Goal: Task Accomplishment & Management: Use online tool/utility

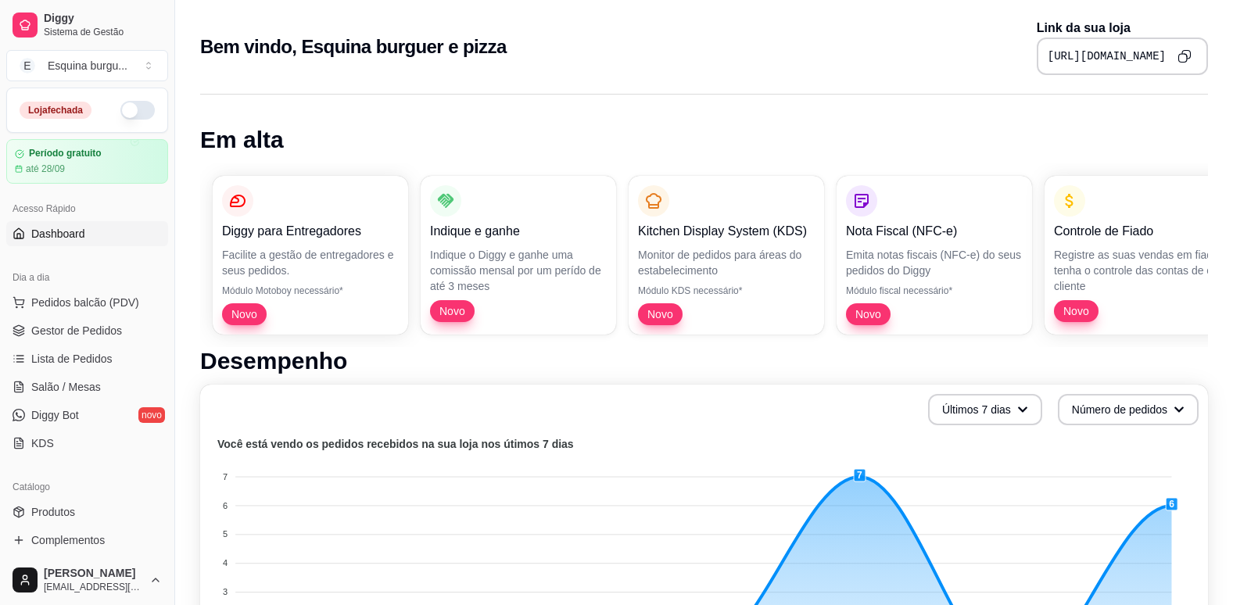
click at [139, 119] on div "Loja fechada" at bounding box center [87, 110] width 135 height 19
click at [128, 112] on button "button" at bounding box center [137, 110] width 34 height 19
click at [102, 383] on link "Salão / Mesas" at bounding box center [87, 387] width 162 height 25
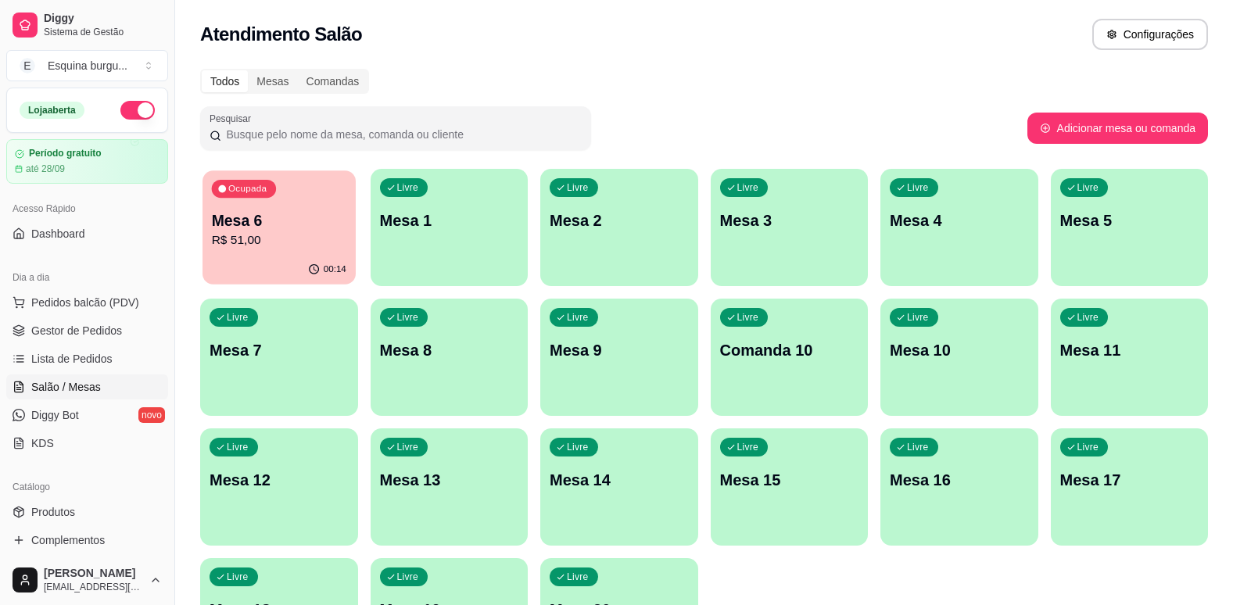
click at [311, 229] on p "Mesa 6" at bounding box center [279, 220] width 135 height 21
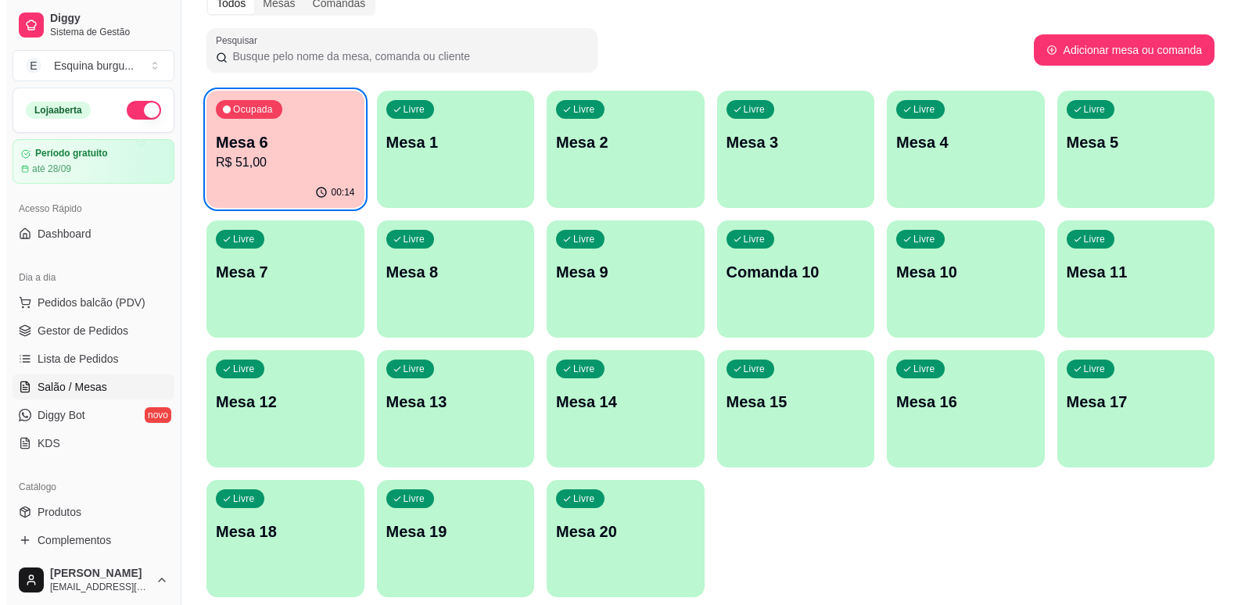
scroll to position [77, 0]
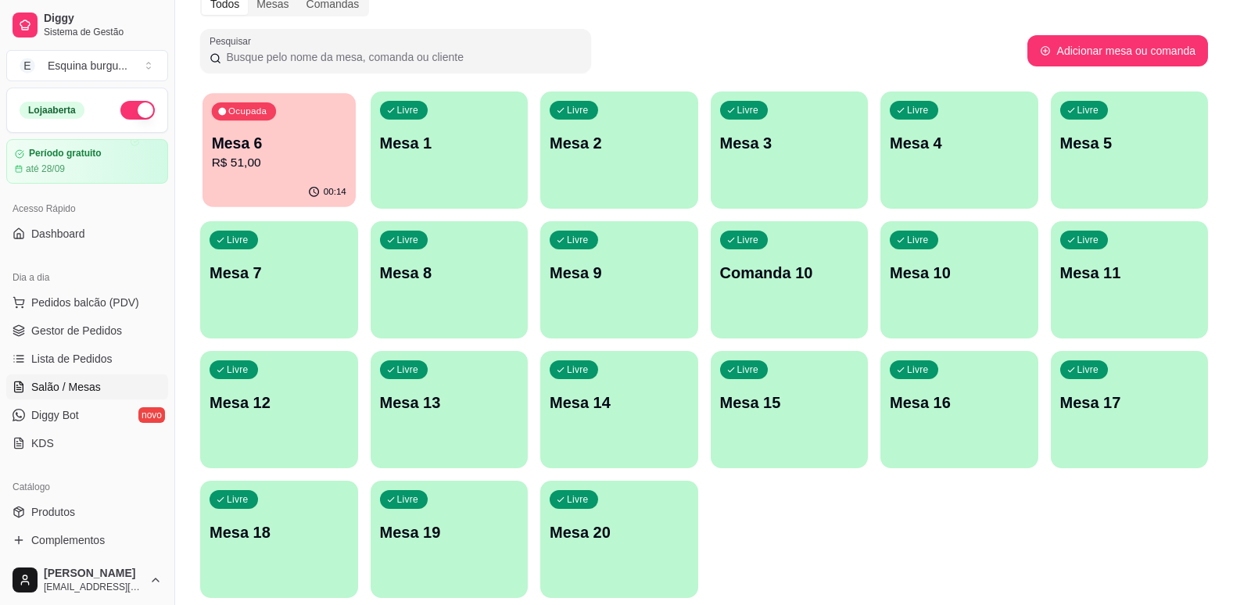
click at [296, 147] on p "Mesa 6" at bounding box center [279, 143] width 135 height 21
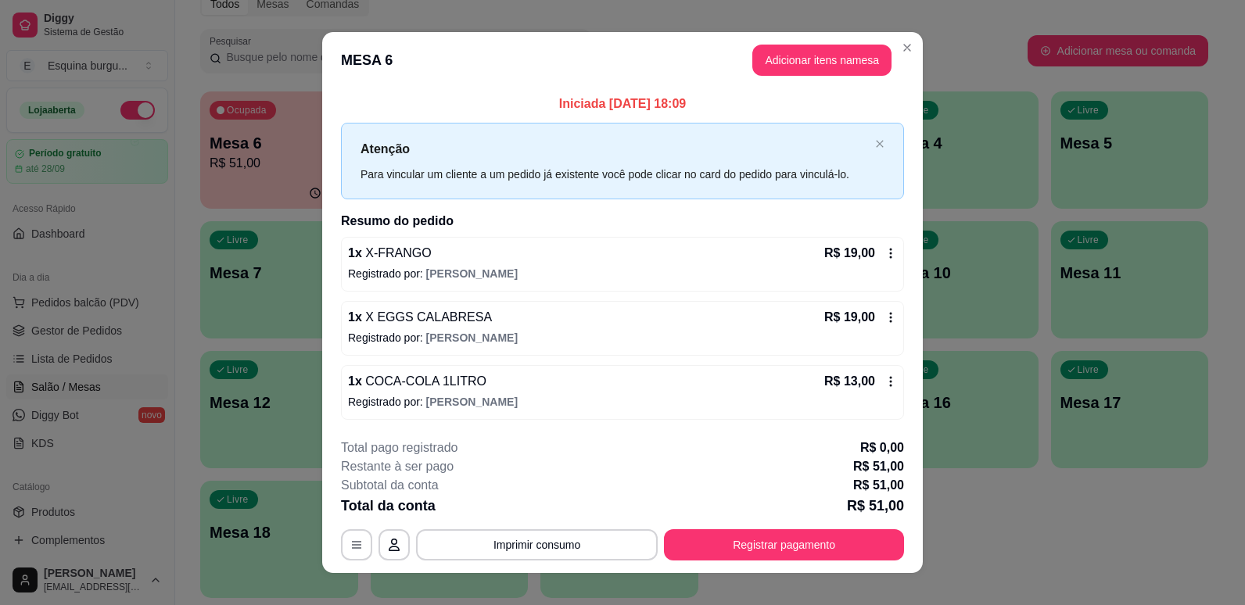
click at [542, 394] on p "Registrado por: [PERSON_NAME]" at bounding box center [622, 402] width 549 height 16
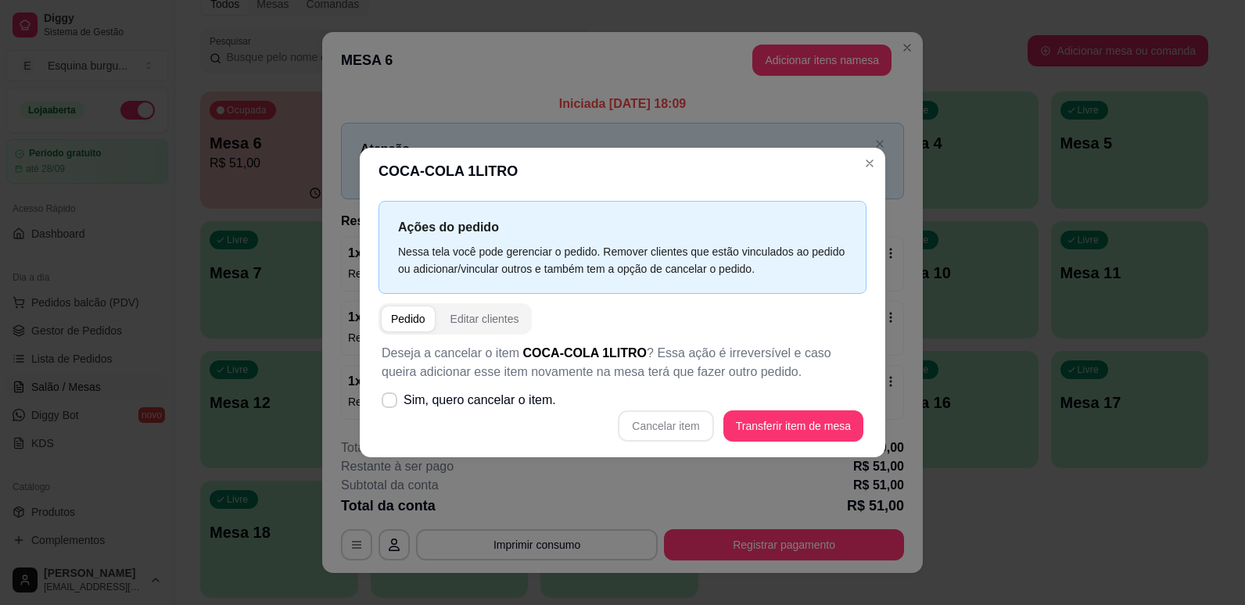
click at [687, 423] on div "Cancelar item Transferir item de mesa" at bounding box center [623, 426] width 482 height 31
click at [673, 422] on div "Cancelar item Transferir item de mesa" at bounding box center [623, 426] width 482 height 31
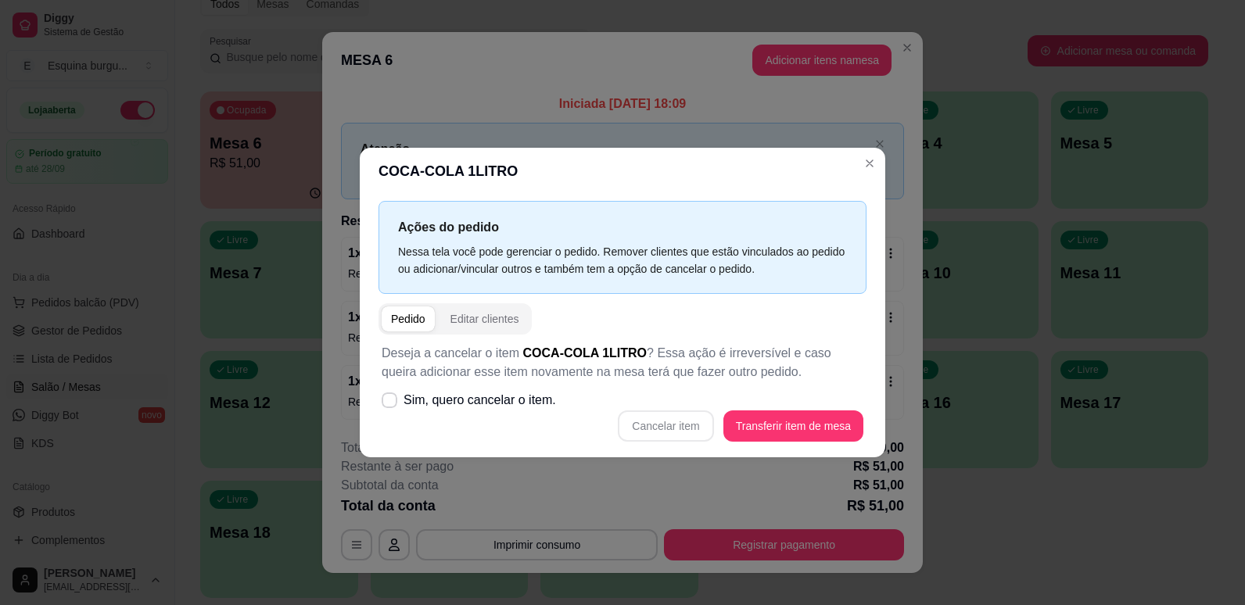
click at [673, 422] on div "Cancelar item Transferir item de mesa" at bounding box center [623, 426] width 482 height 31
click at [699, 409] on div "Deseja a cancelar o item COCA-COLA 1LITRO ? Essa ação é irreversível e caso que…" at bounding box center [623, 393] width 488 height 117
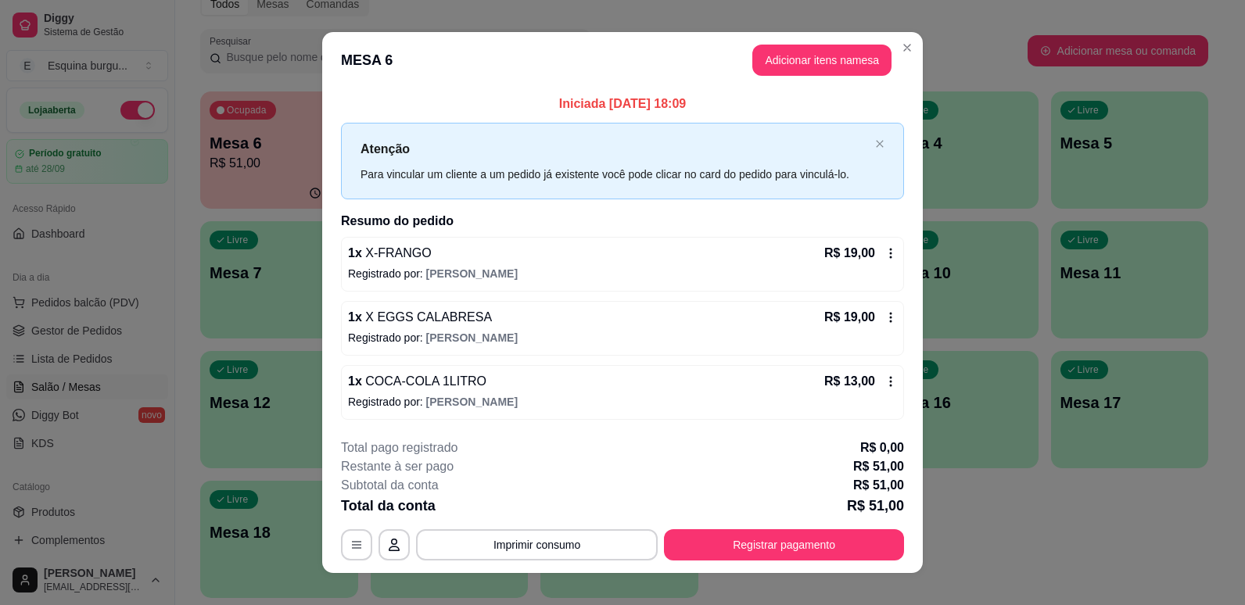
click at [889, 386] on icon at bounding box center [891, 381] width 13 height 13
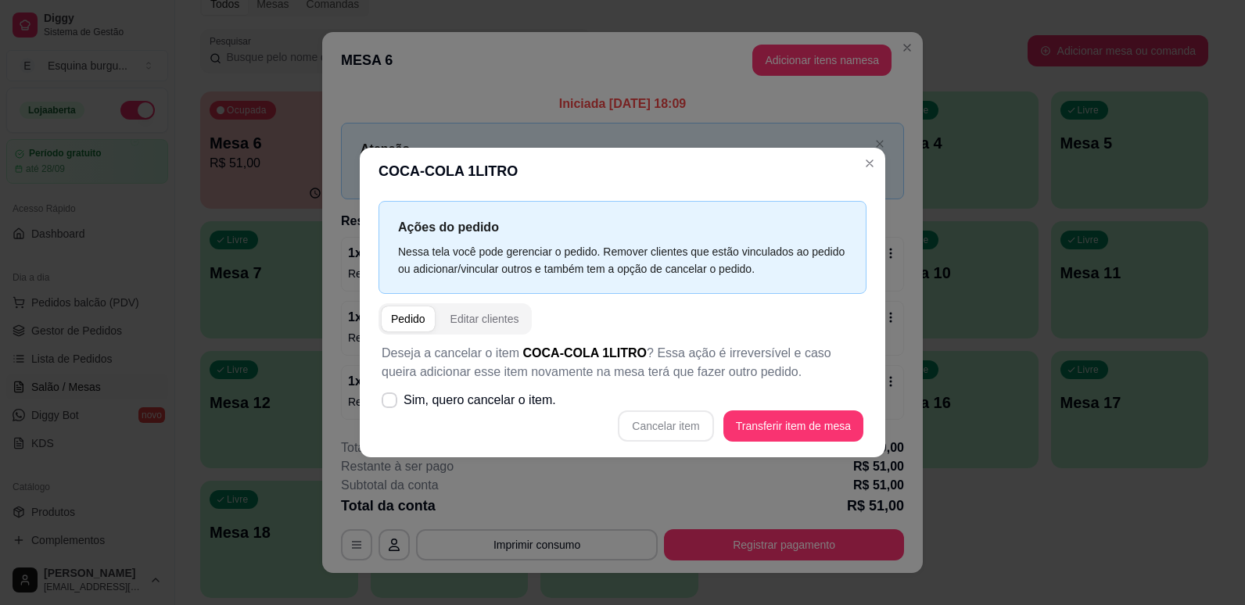
click at [664, 427] on div "Cancelar item Transferir item de mesa" at bounding box center [623, 426] width 482 height 31
click at [471, 403] on span "Sim, quero cancelar o item." at bounding box center [480, 400] width 153 height 19
click at [391, 404] on input "Sim, quero cancelar o item." at bounding box center [386, 409] width 10 height 10
checkbox input "true"
click at [696, 425] on button "Cancelar item" at bounding box center [665, 426] width 93 height 31
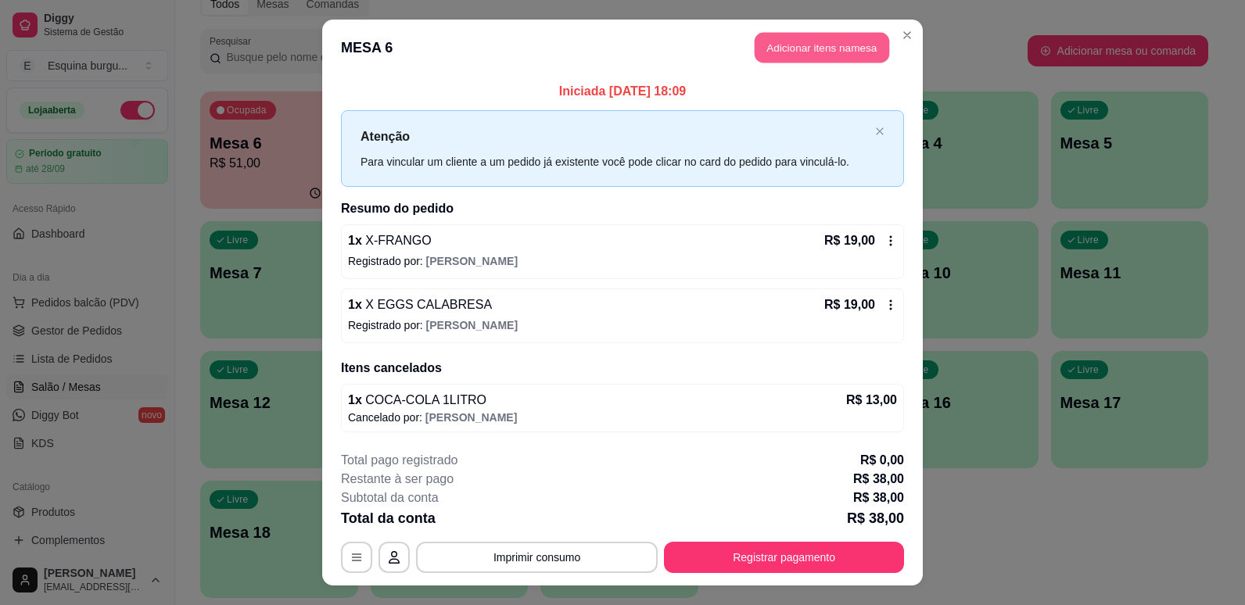
click at [853, 42] on button "Adicionar itens na mesa" at bounding box center [822, 48] width 135 height 31
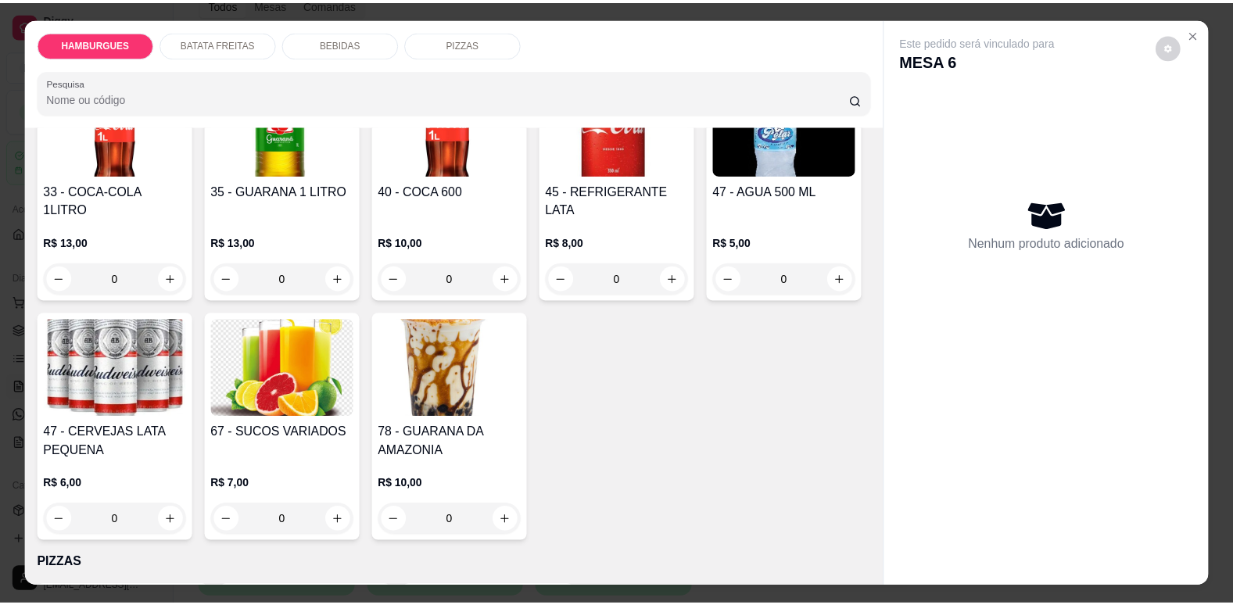
scroll to position [1501, 0]
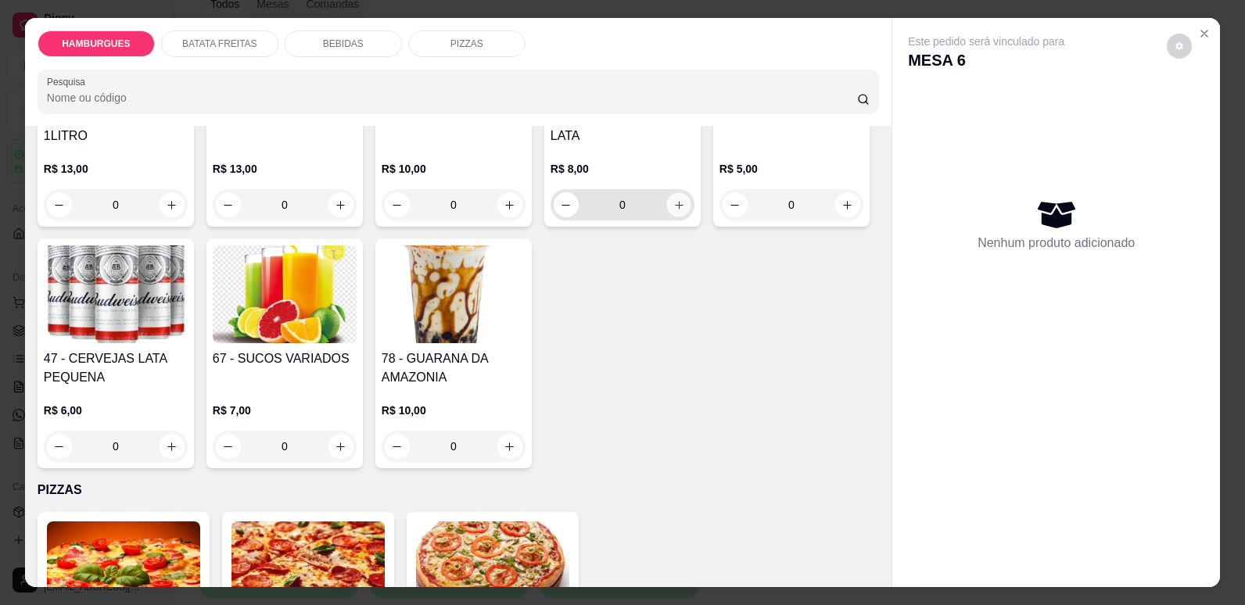
click at [677, 211] on icon "increase-product-quantity" at bounding box center [679, 205] width 12 height 12
type input "1"
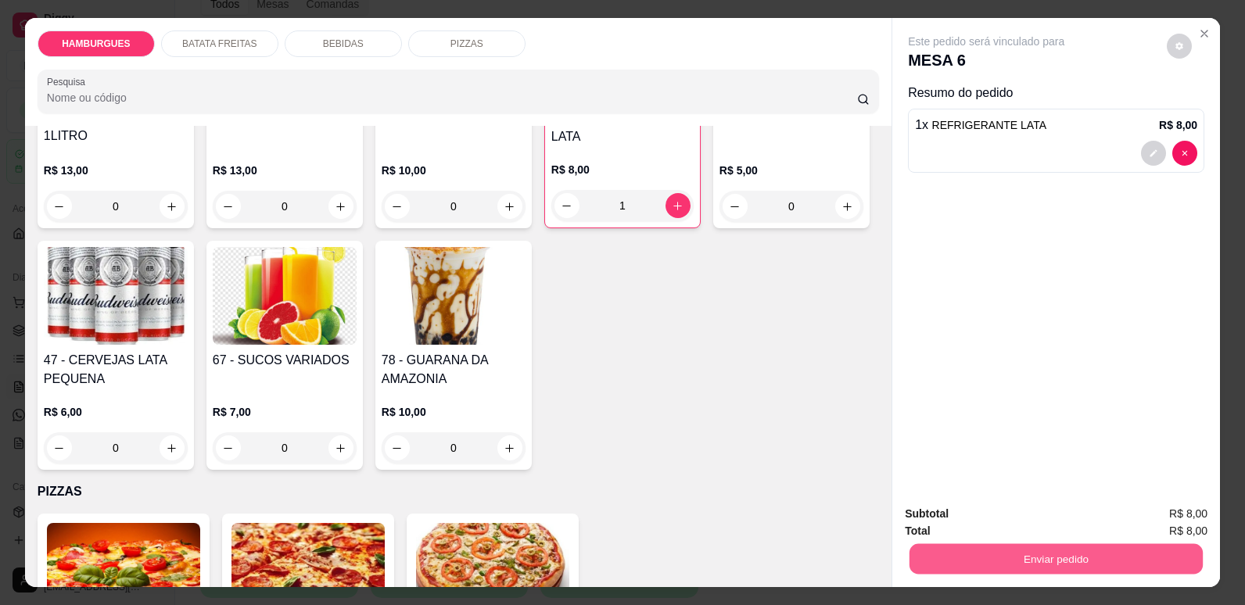
click at [1072, 566] on button "Enviar pedido" at bounding box center [1056, 559] width 293 height 31
click at [1018, 558] on button "Enviar pedido" at bounding box center [1056, 559] width 303 height 31
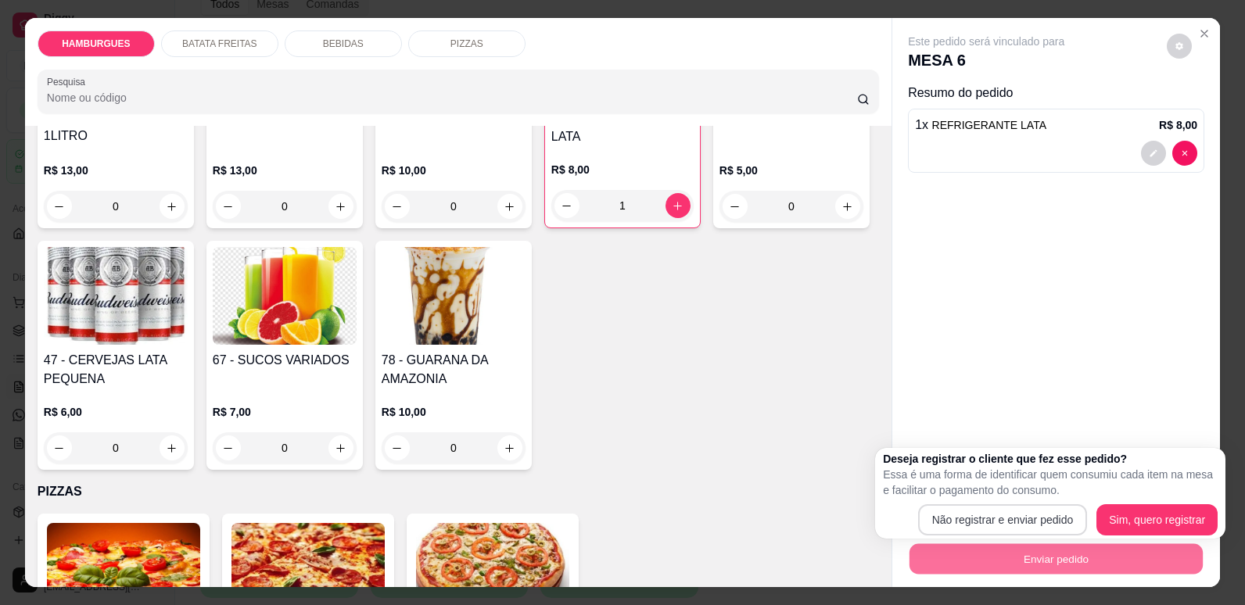
click at [1050, 526] on body "Diggy Sistema de Gestão E Esquina burgu ... Loja aberta Período gratuito até 28…" at bounding box center [616, 225] width 1233 height 605
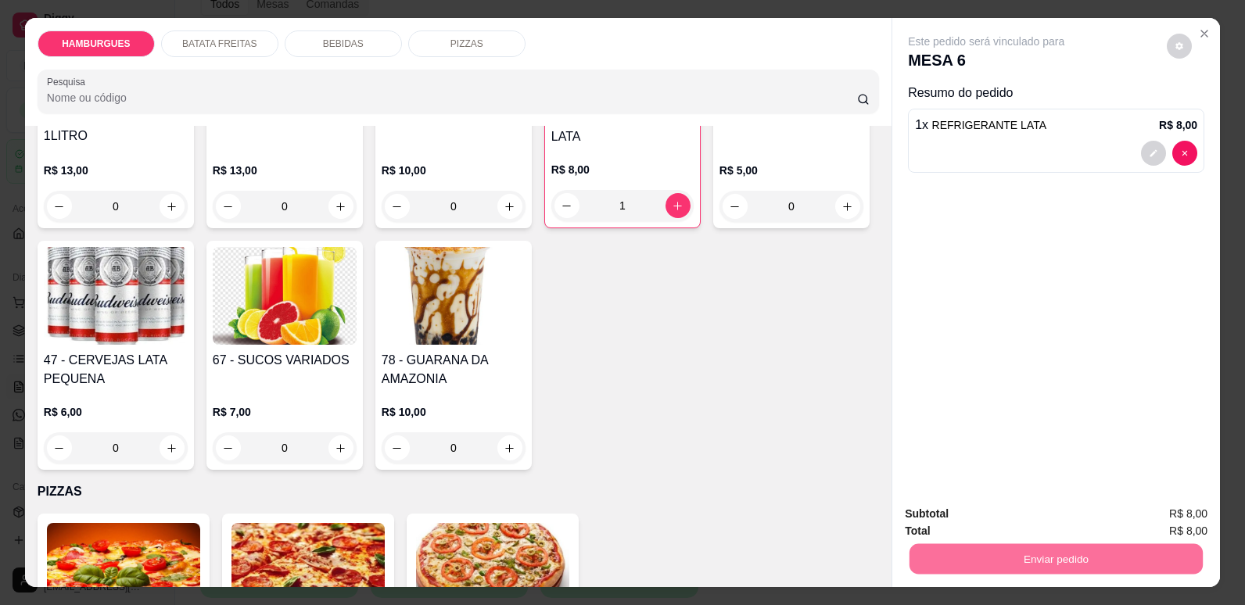
click at [1050, 526] on button "Não registrar e enviar pedido" at bounding box center [1004, 521] width 163 height 30
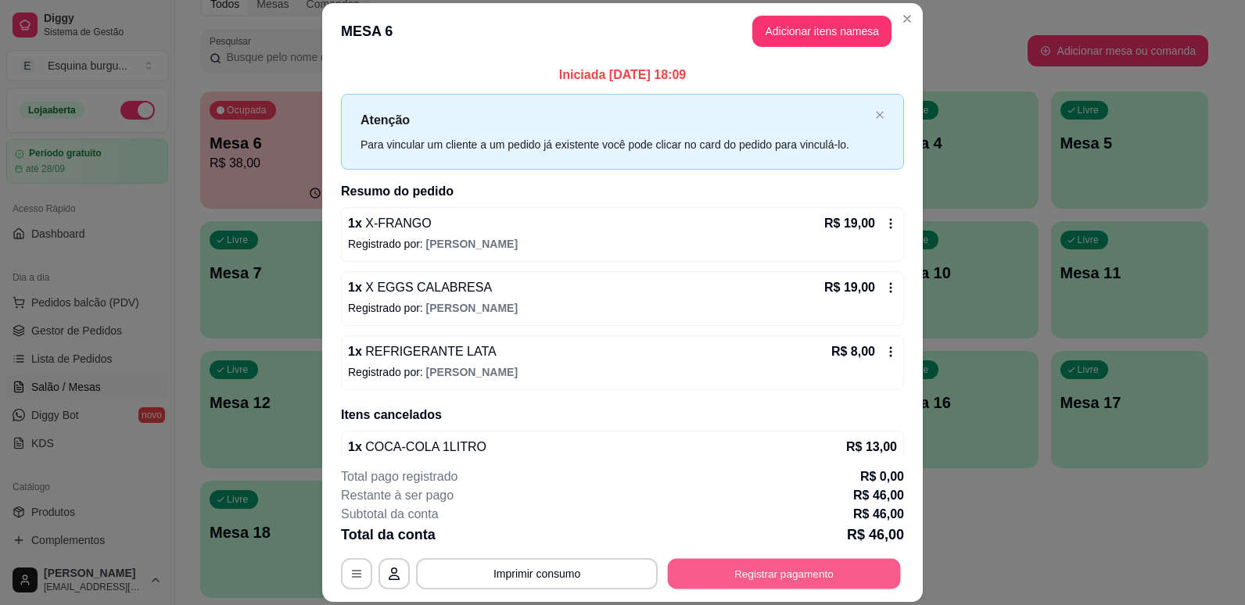
click at [783, 569] on button "Registrar pagamento" at bounding box center [784, 574] width 233 height 31
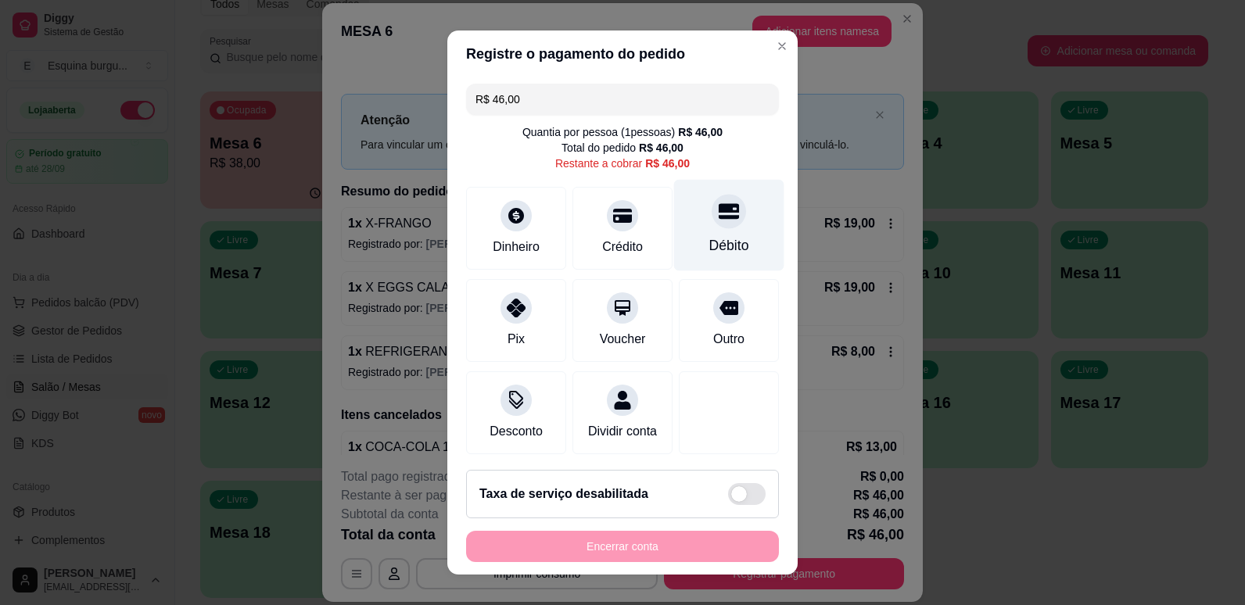
click at [719, 217] on icon at bounding box center [729, 211] width 20 height 16
type input "R$ 0,00"
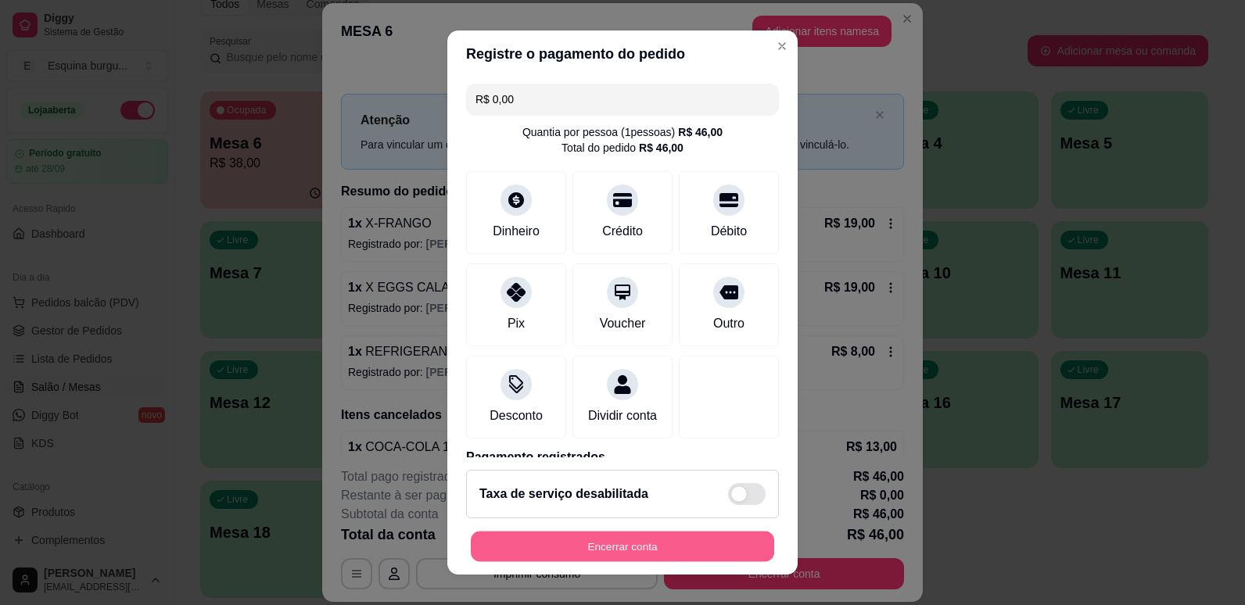
click at [652, 543] on button "Encerrar conta" at bounding box center [622, 547] width 303 height 31
